Goal: Transaction & Acquisition: Purchase product/service

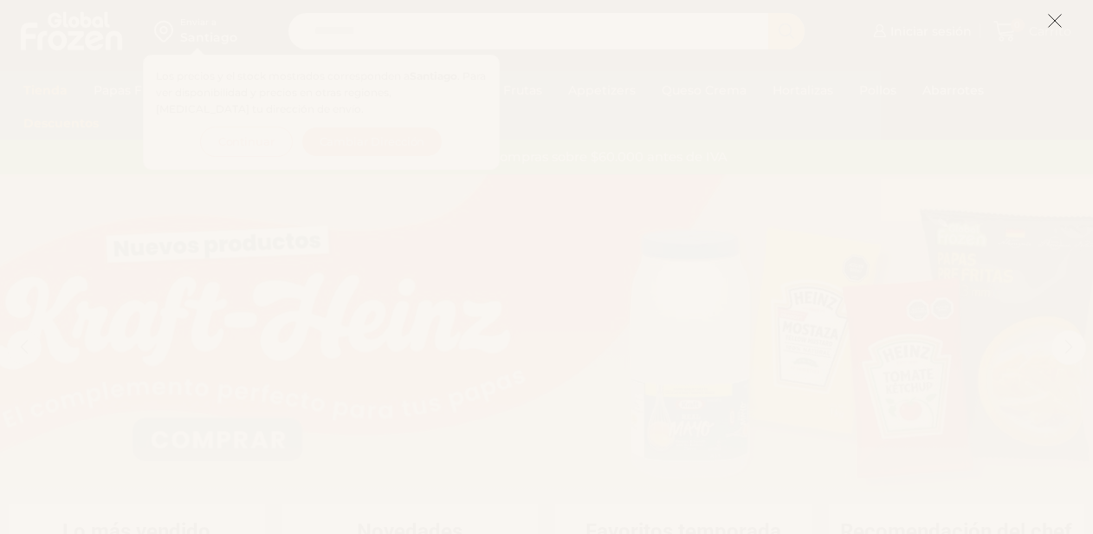
click at [1055, 19] on icon at bounding box center [1055, 21] width 16 height 16
click at [1052, 23] on span "Carrito" at bounding box center [1048, 31] width 47 height 17
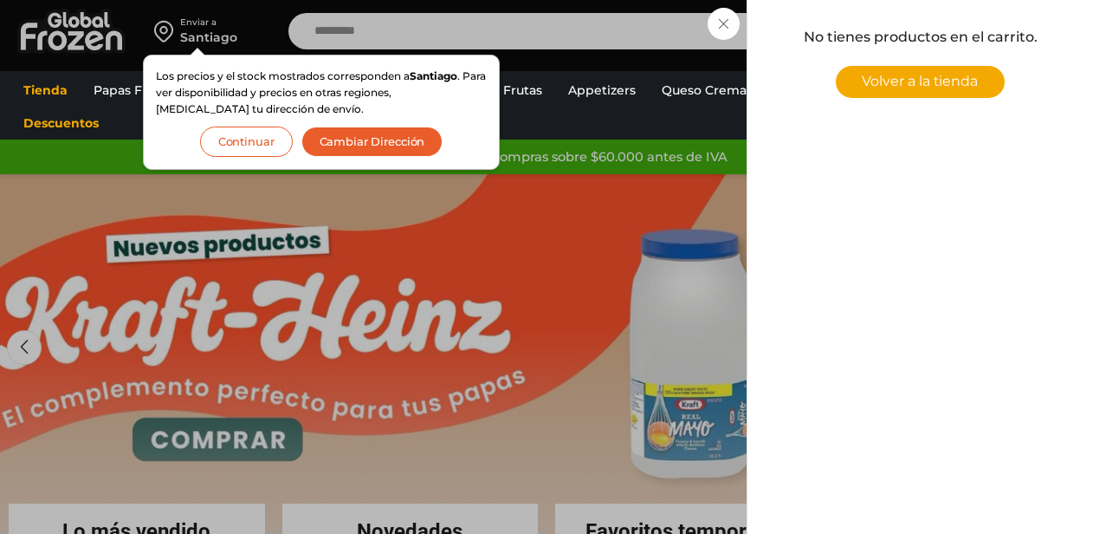
click at [989, 30] on div "0 [GEOGRAPHIC_DATA] 0 0 Shopping Cart No tienes productos en el carrito. Volver…" at bounding box center [1032, 31] width 87 height 41
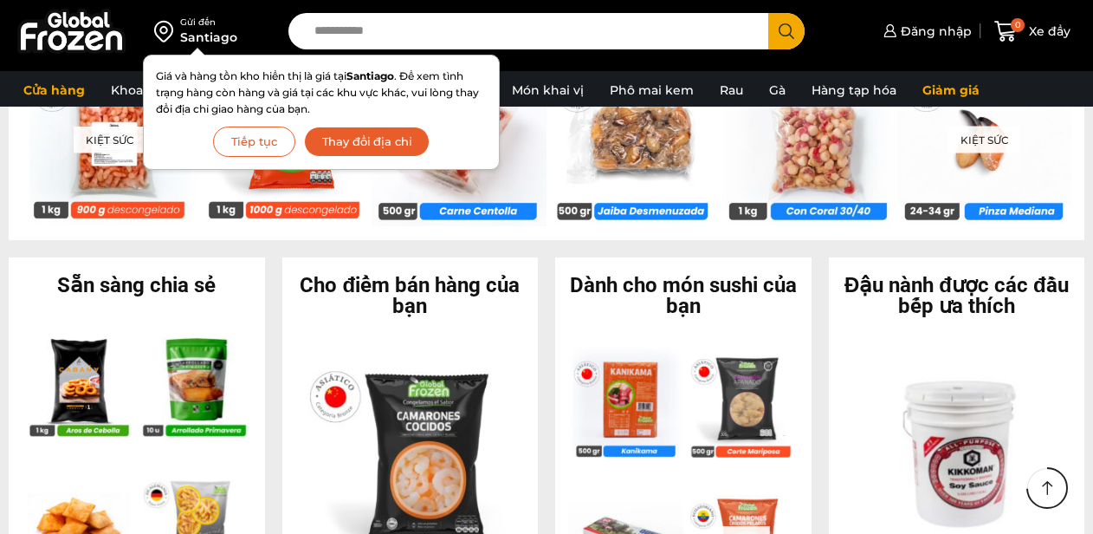
scroll to position [1428, 0]
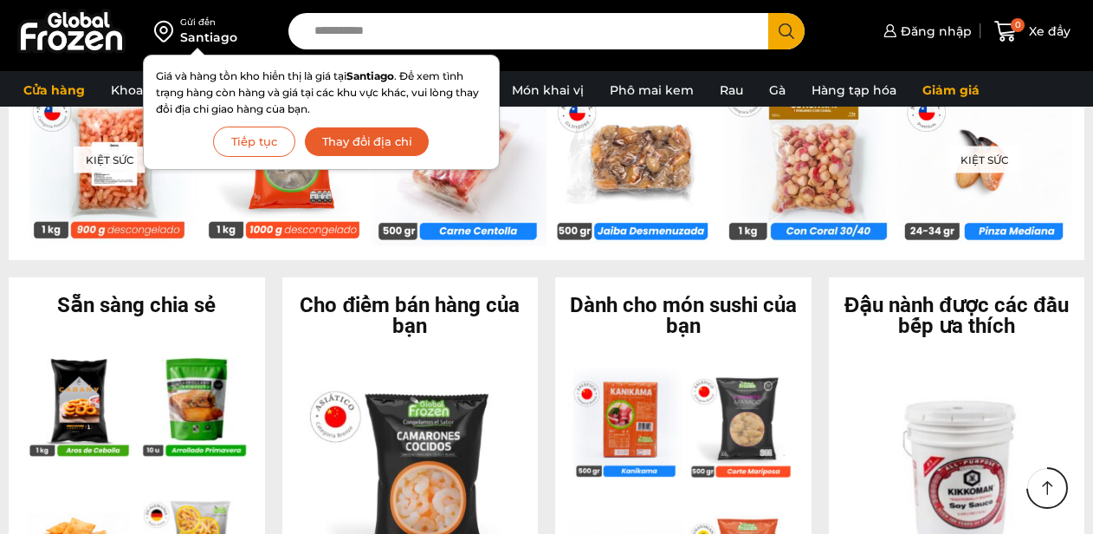
click at [265, 144] on font "Tiếp tục" at bounding box center [254, 141] width 46 height 14
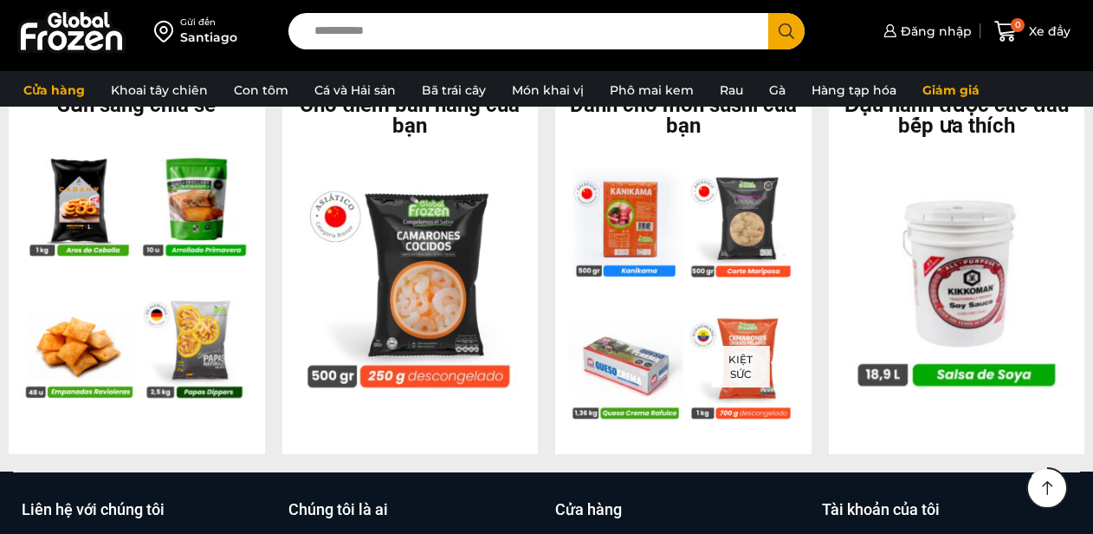
scroll to position [1641, 0]
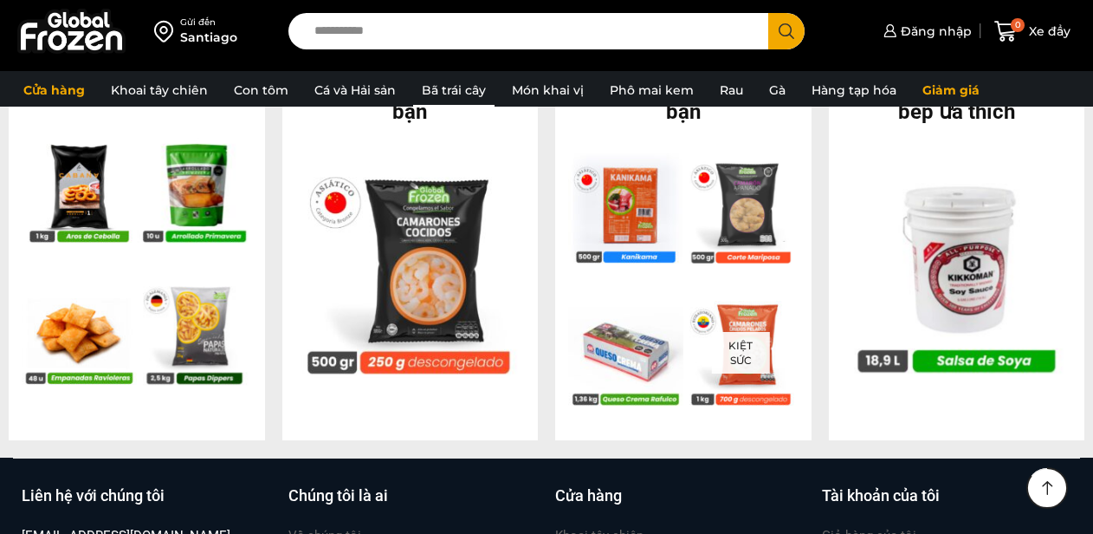
click at [466, 95] on font "Bã trái cây" at bounding box center [454, 90] width 64 height 16
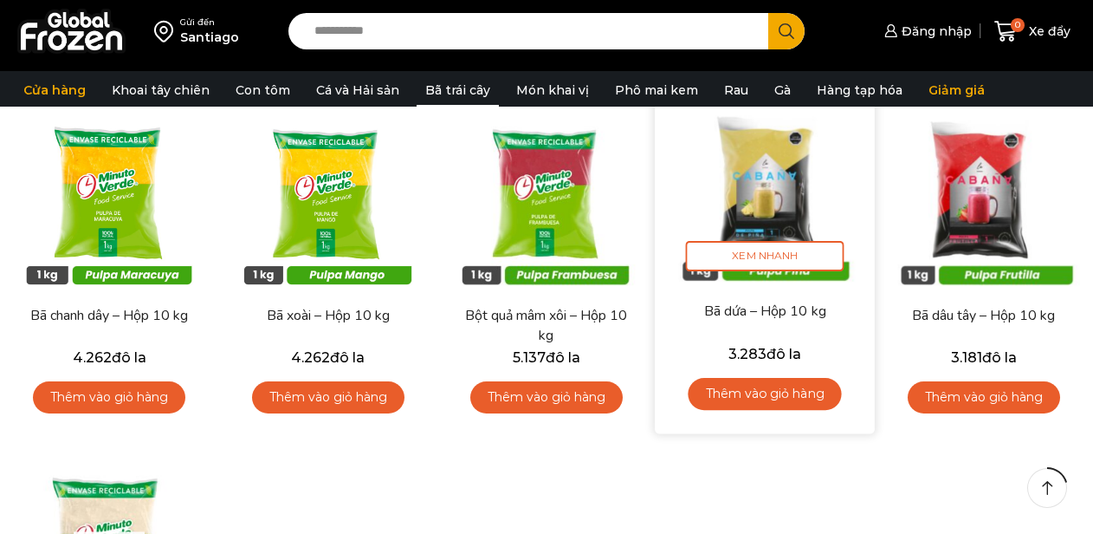
scroll to position [196, 0]
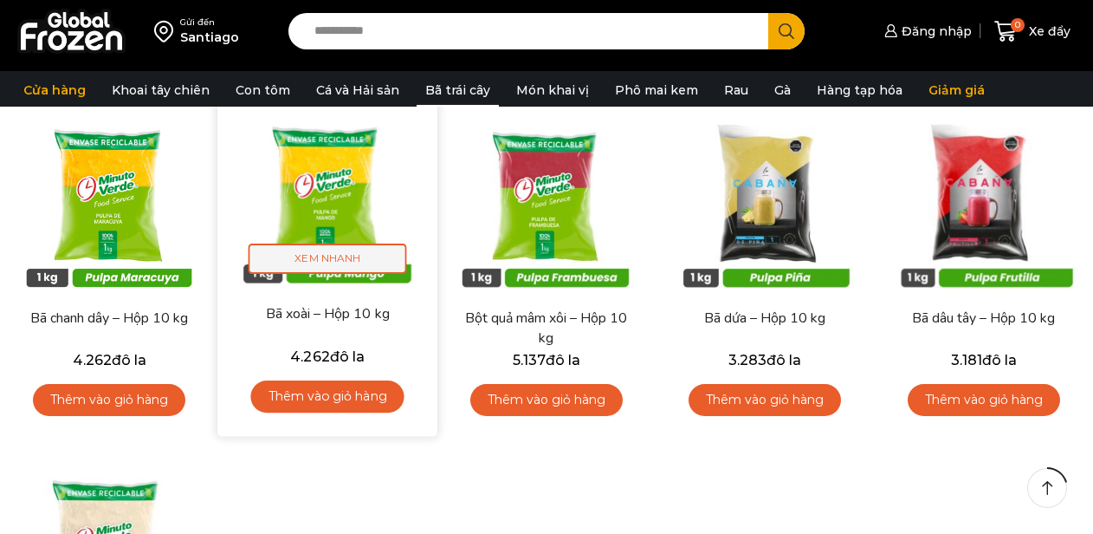
click at [314, 261] on font "Xem nhanh" at bounding box center [328, 257] width 66 height 13
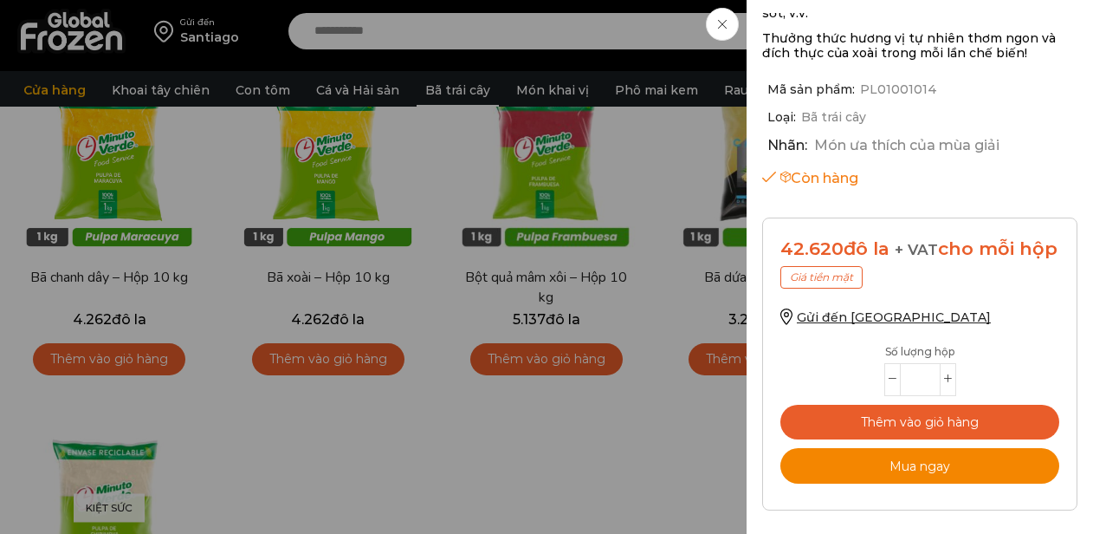
scroll to position [591, 0]
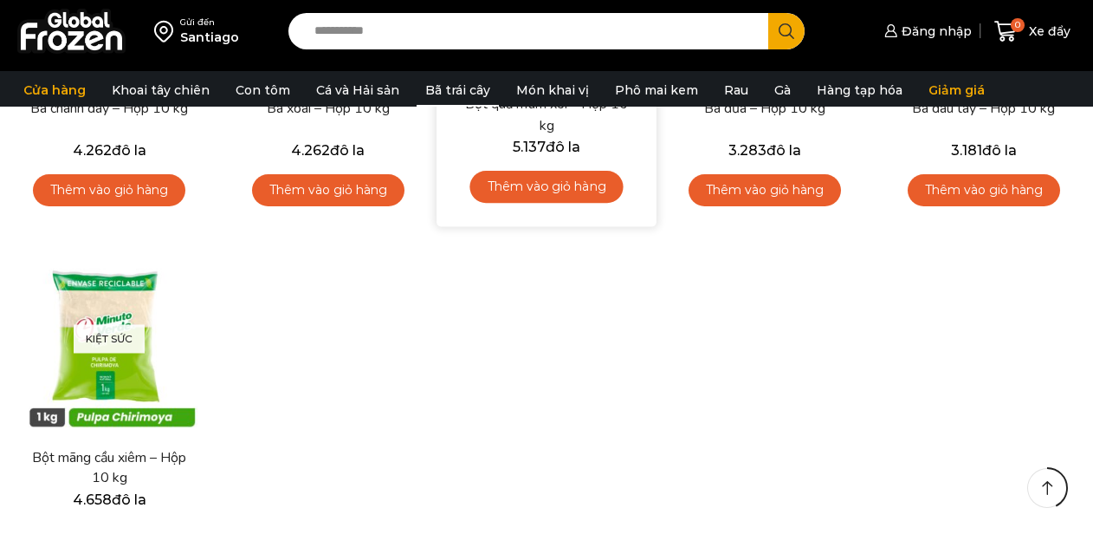
scroll to position [217, 0]
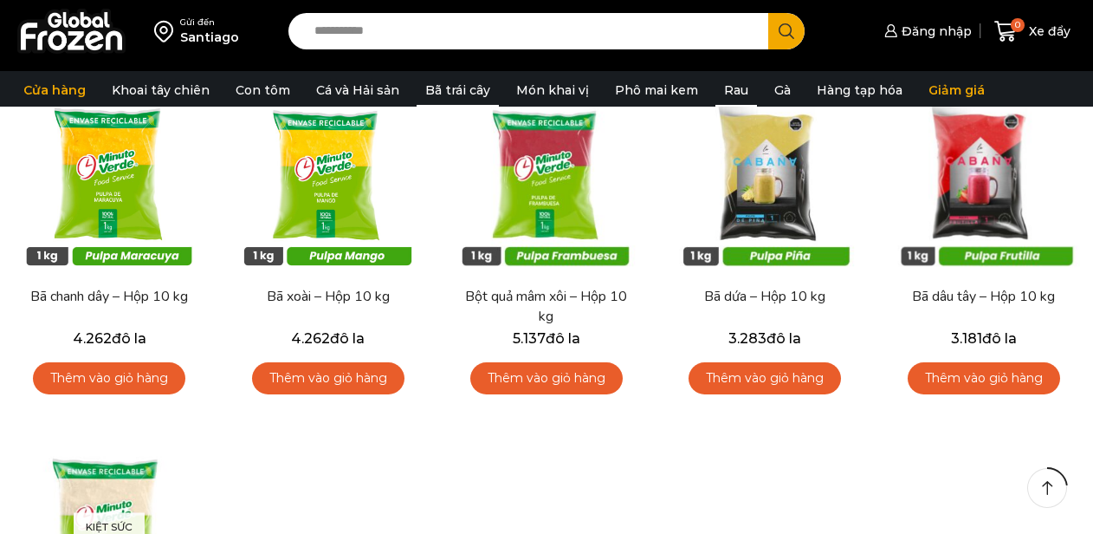
click at [725, 102] on link "Rau" at bounding box center [737, 90] width 42 height 33
